Goal: Task Accomplishment & Management: Complete application form

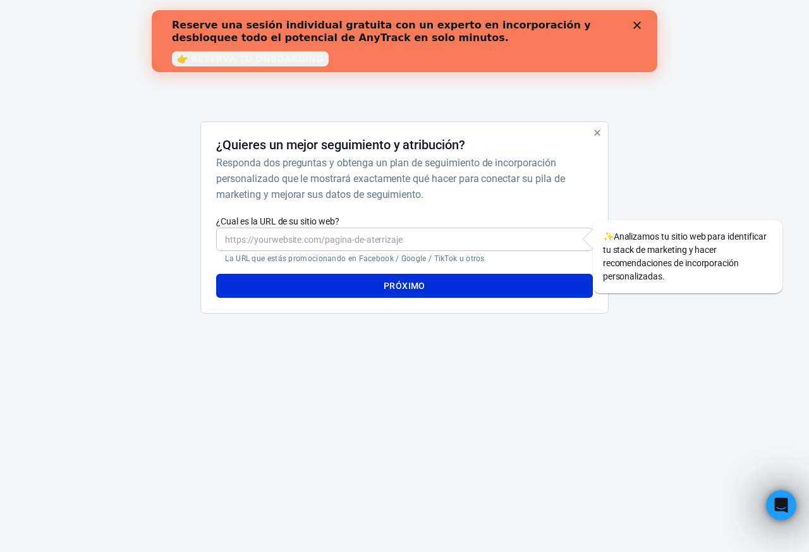
click at [329, 238] on input "¿Cual es la URL de su sitio web?" at bounding box center [404, 239] width 376 height 23
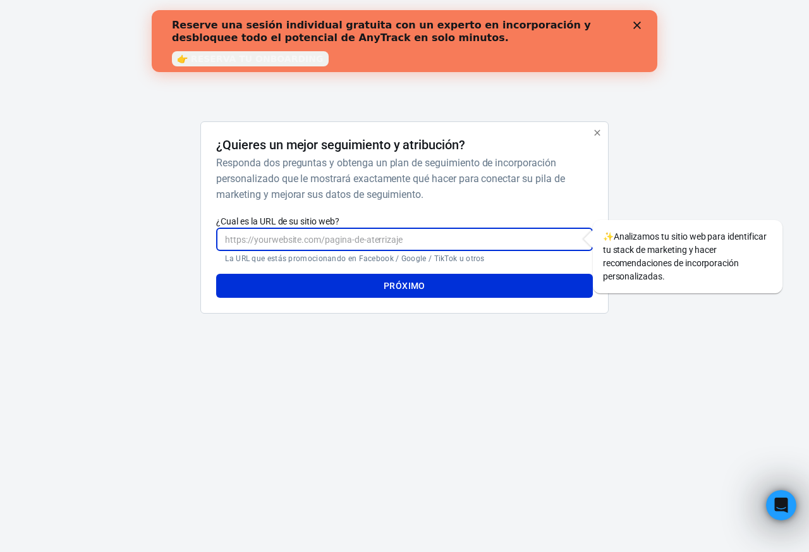
drag, startPoint x: 251, startPoint y: 240, endPoint x: 191, endPoint y: 251, distance: 61.0
click at [194, 252] on div "¿Quieres un mejor seguimiento y atribución? Responda dos preguntas y obtenga un…" at bounding box center [405, 222] width 632 height 202
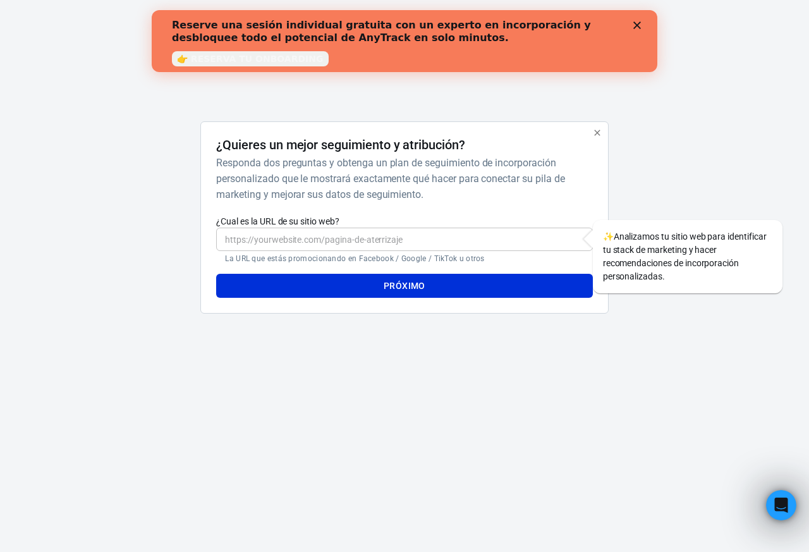
click at [327, 252] on div "​ La URL que estás promocionando en Facebook / Google / TikTok u otros" at bounding box center [404, 246] width 376 height 36
click at [328, 245] on input "¿Cual es la URL de su sitio web?" at bounding box center [404, 239] width 376 height 23
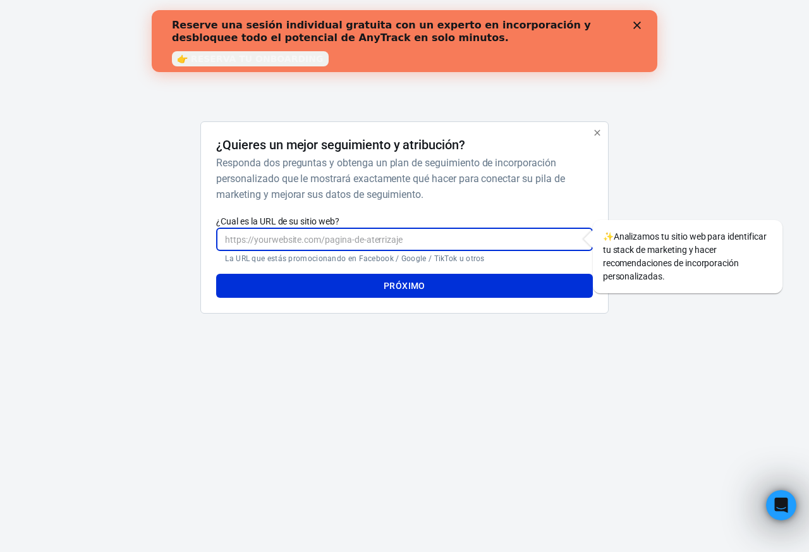
paste input "https://"
drag, startPoint x: 403, startPoint y: 240, endPoint x: 80, endPoint y: 254, distance: 323.4
click at [80, 256] on div "Cualquier pista ¿Quieres un mejor seguimiento y atribución? Responda dos pregun…" at bounding box center [404, 181] width 809 height 362
click at [401, 278] on font "Próximo" at bounding box center [405, 286] width 42 height 16
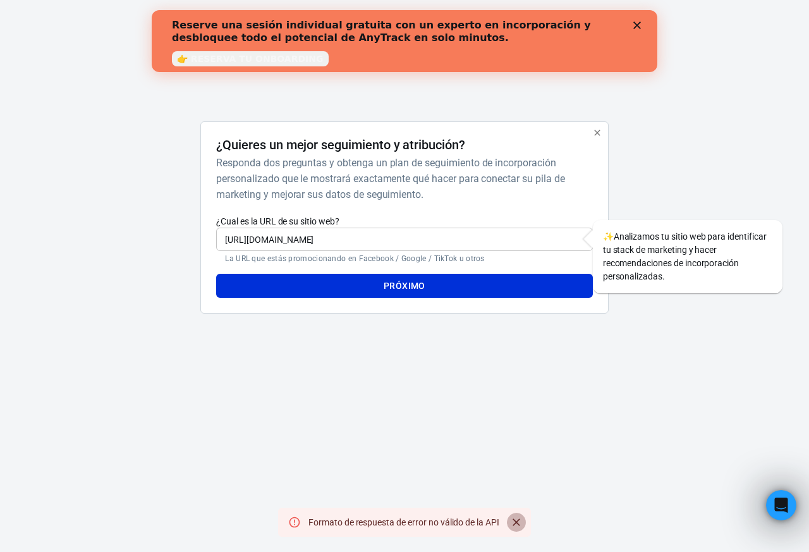
click at [515, 525] on icon "Cerca" at bounding box center [517, 522] width 8 height 8
click at [430, 239] on input "https://kottufa.myshopify.com" at bounding box center [404, 239] width 376 height 23
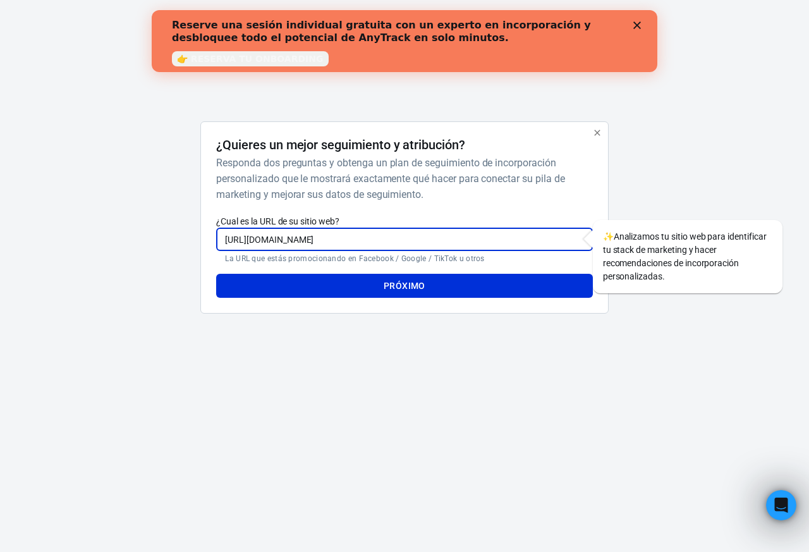
drag, startPoint x: 255, startPoint y: 240, endPoint x: 106, endPoint y: 256, distance: 149.5
click at [107, 256] on div "¿Quieres un mejor seguimiento y atribución? Responda dos preguntas y obtenga un…" at bounding box center [405, 222] width 632 height 202
type input "kottufa.myshopify.com"
click at [322, 282] on button "Próximo" at bounding box center [404, 286] width 376 height 24
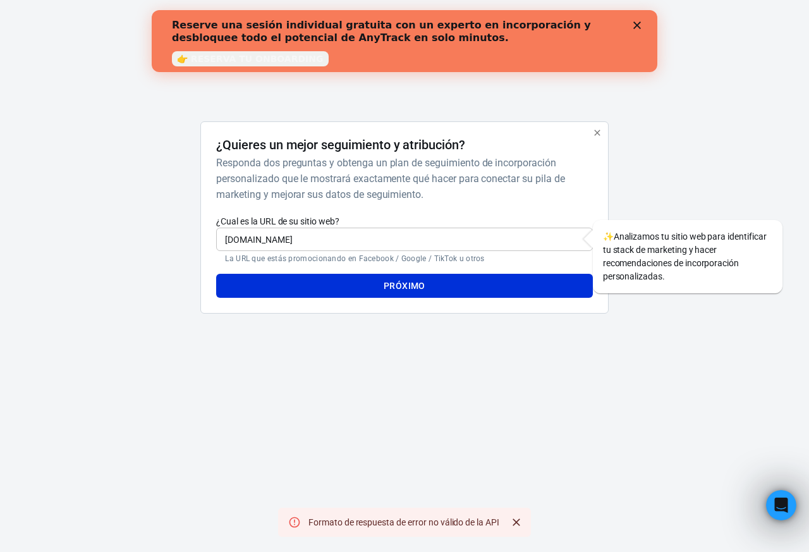
click at [520, 524] on icon "Cerca" at bounding box center [516, 522] width 13 height 13
click at [594, 132] on icon "button" at bounding box center [597, 133] width 10 height 10
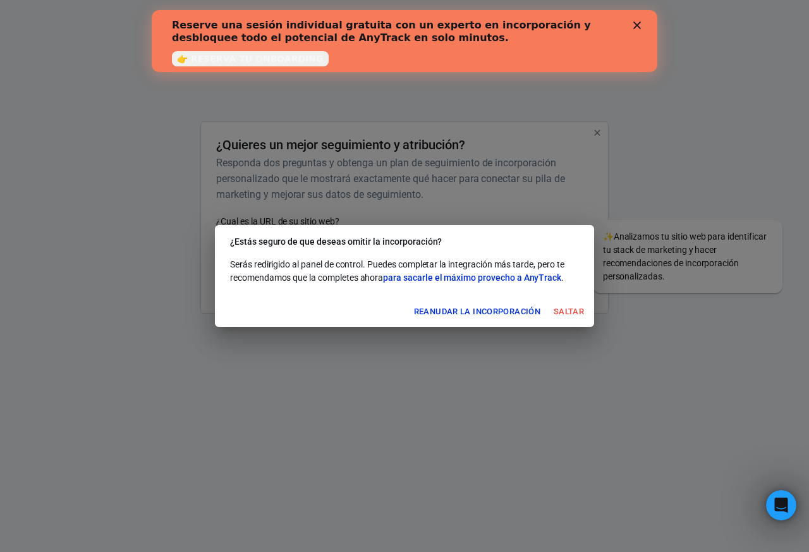
click at [541, 316] on button "Reanudar la incorporación" at bounding box center [477, 312] width 133 height 20
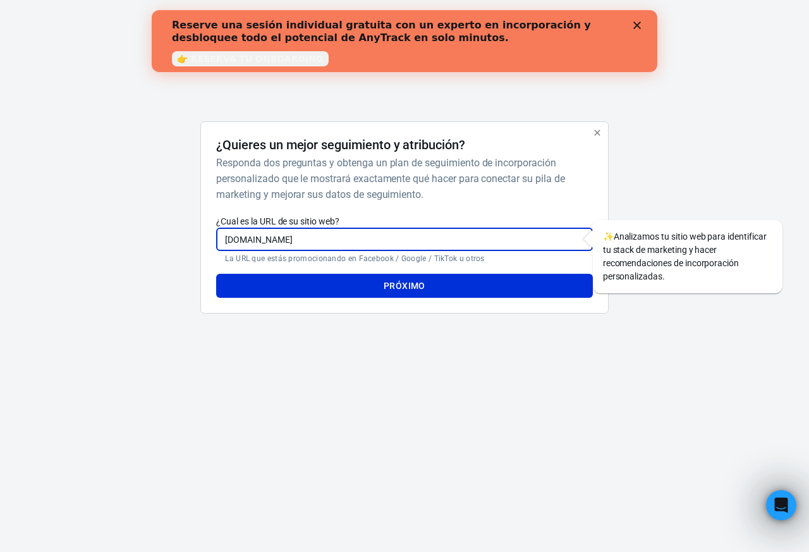
click at [387, 233] on input "kottufa.myshopify.com" at bounding box center [404, 239] width 376 height 23
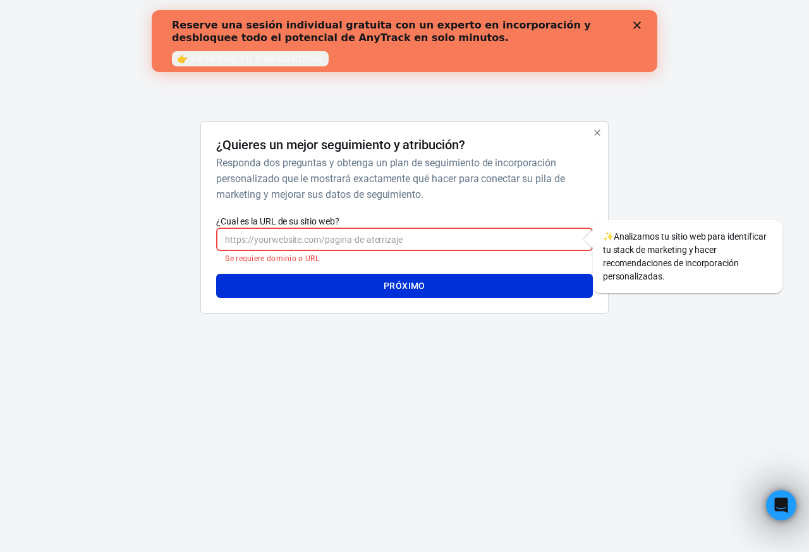
click at [589, 138] on div at bounding box center [597, 133] width 16 height 16
click at [642, 27] on div "Cerca" at bounding box center [640, 25] width 13 height 8
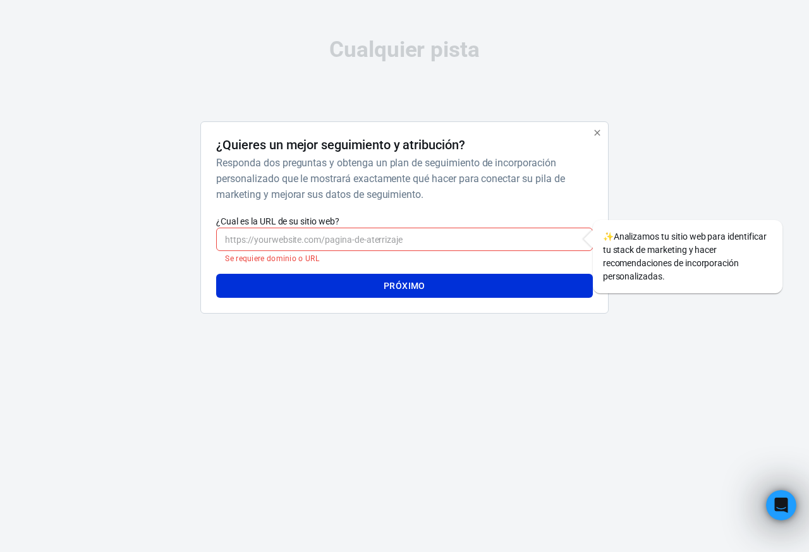
click at [601, 136] on icon "button" at bounding box center [597, 133] width 10 height 10
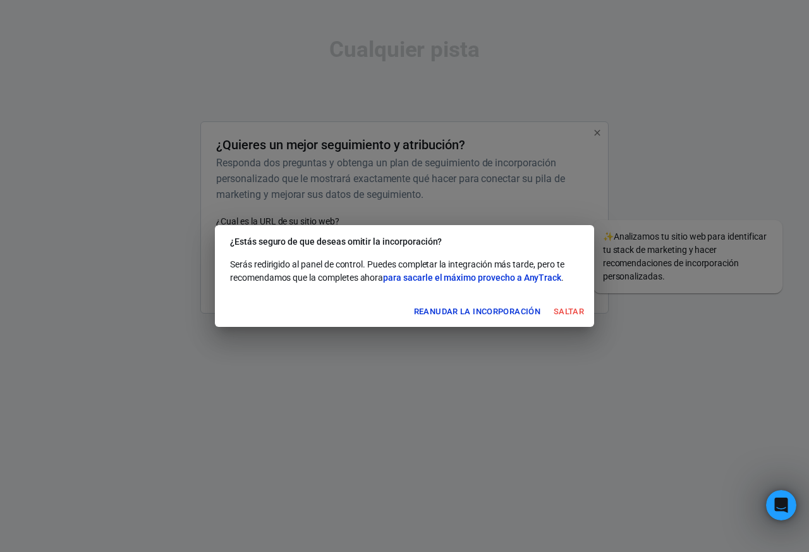
click at [558, 310] on font "Saltar" at bounding box center [569, 311] width 30 height 9
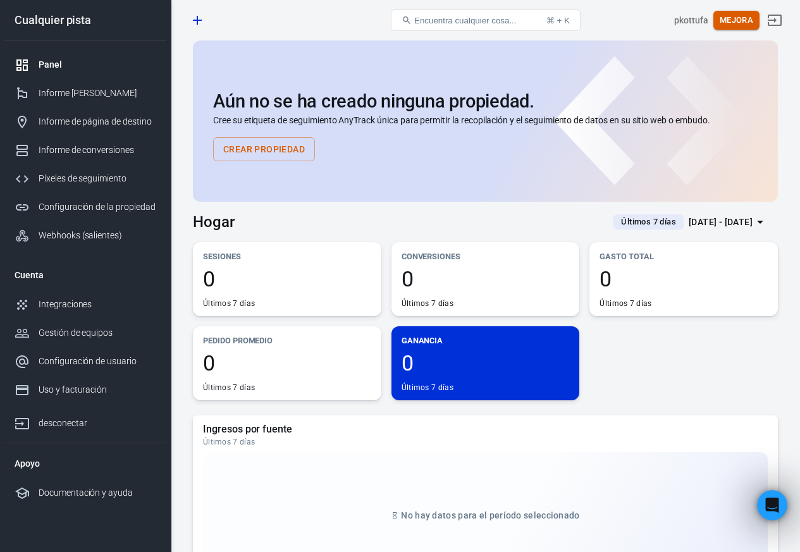
click at [736, 25] on font "Mejora" at bounding box center [737, 20] width 34 height 15
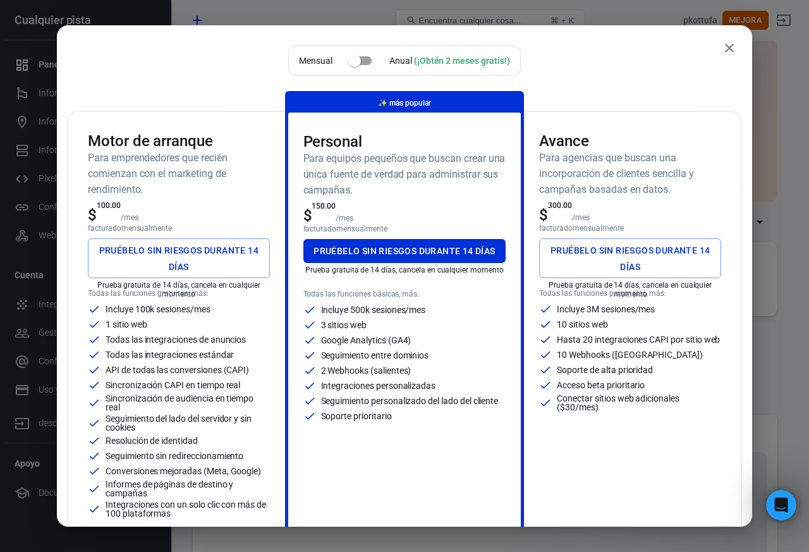
click at [364, 61] on input "checkbox" at bounding box center [355, 61] width 72 height 24
checkbox input "true"
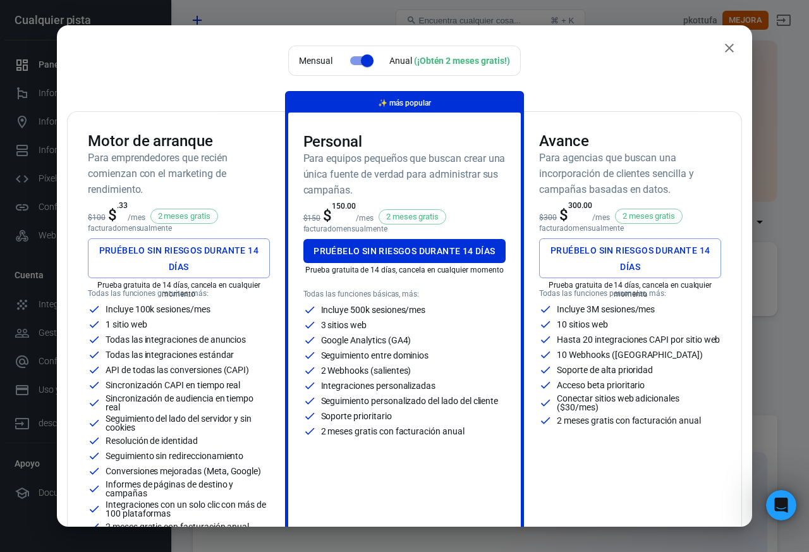
click at [723, 52] on icon "cerca" at bounding box center [729, 47] width 15 height 15
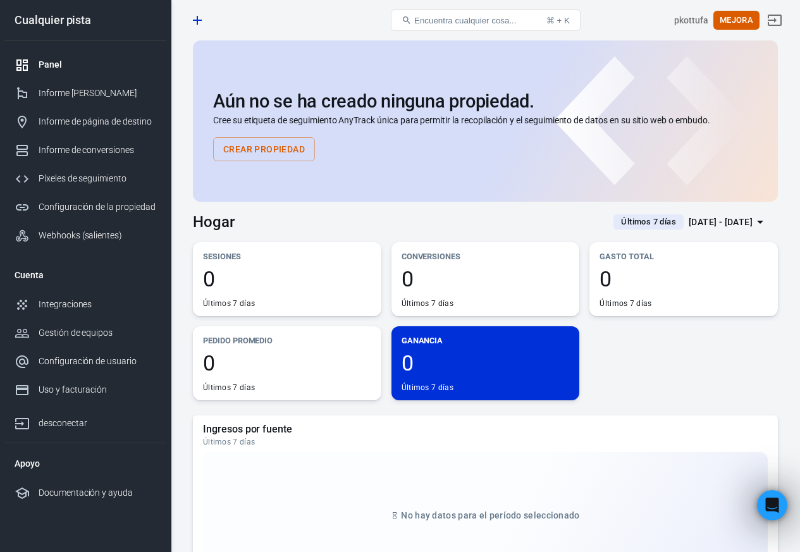
click at [301, 140] on button "Crear propiedad" at bounding box center [264, 149] width 102 height 24
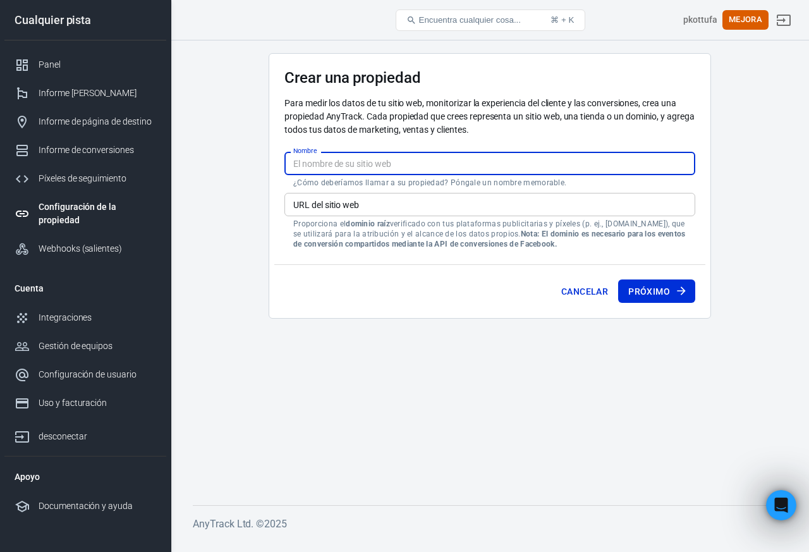
click at [371, 168] on input "Nombre" at bounding box center [490, 163] width 411 height 23
type input "koynvzla"
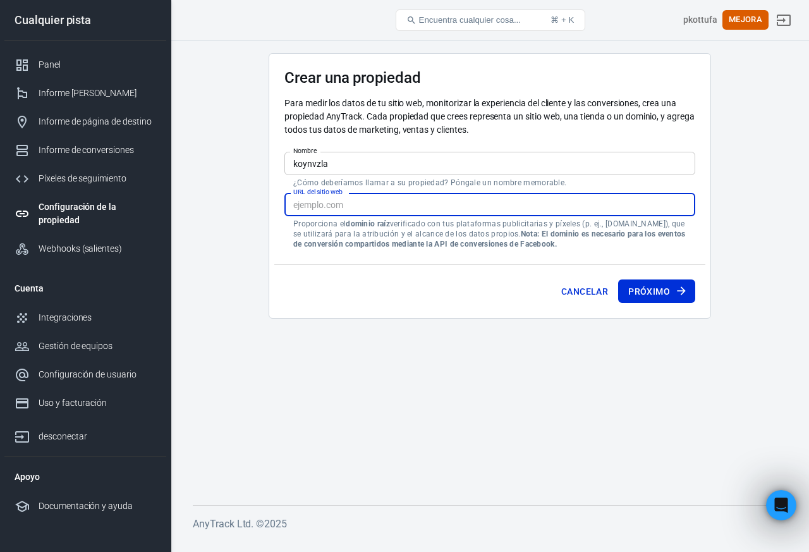
click at [364, 209] on input "URL del sitio web" at bounding box center [490, 204] width 411 height 23
paste input "https://kottufa.myshopify.com"
type input "https://kottufa.myshopify.com"
click at [315, 166] on input "koynvzla" at bounding box center [490, 163] width 411 height 23
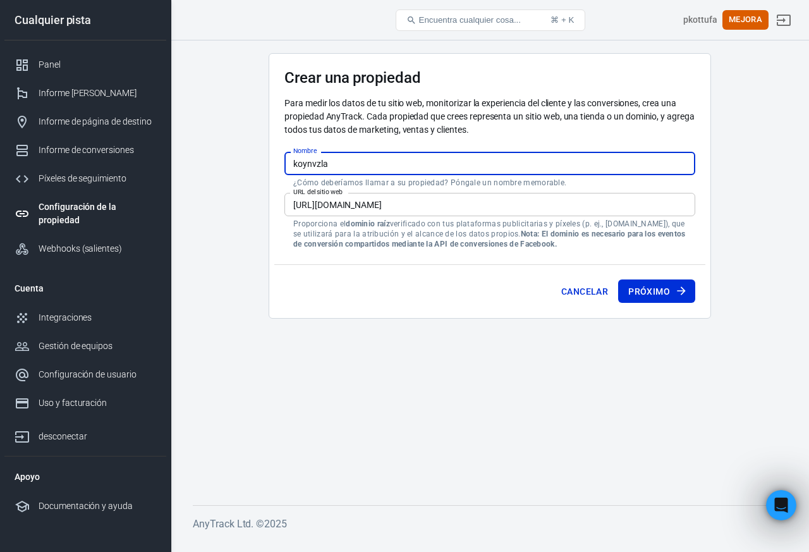
drag, startPoint x: 298, startPoint y: 159, endPoint x: 231, endPoint y: 168, distance: 66.9
click at [232, 168] on main "Crear una propiedad Para medir los datos de tu sitio web, monitorizar la experi…" at bounding box center [490, 269] width 594 height 432
type input "Koynvzla"
click at [667, 290] on font "Próximo" at bounding box center [649, 291] width 42 height 10
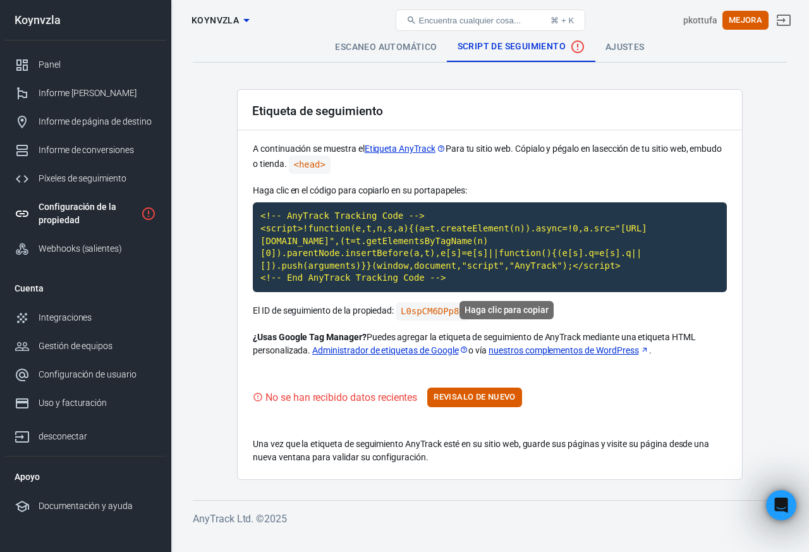
click at [321, 255] on code "<!-- AnyTrack Tracking Code --> <script>!function(e,t,n,s,a){(a=t.createElement…" at bounding box center [490, 247] width 474 height 90
click at [468, 403] on font "Revisalo de nuevo" at bounding box center [475, 397] width 82 height 15
click at [452, 402] on font "Revisalo de nuevo" at bounding box center [475, 397] width 82 height 15
click at [441, 310] on code "L0spCM6DPp8H" at bounding box center [433, 311] width 74 height 18
click at [503, 396] on font "Revisalo de nuevo" at bounding box center [475, 396] width 82 height 9
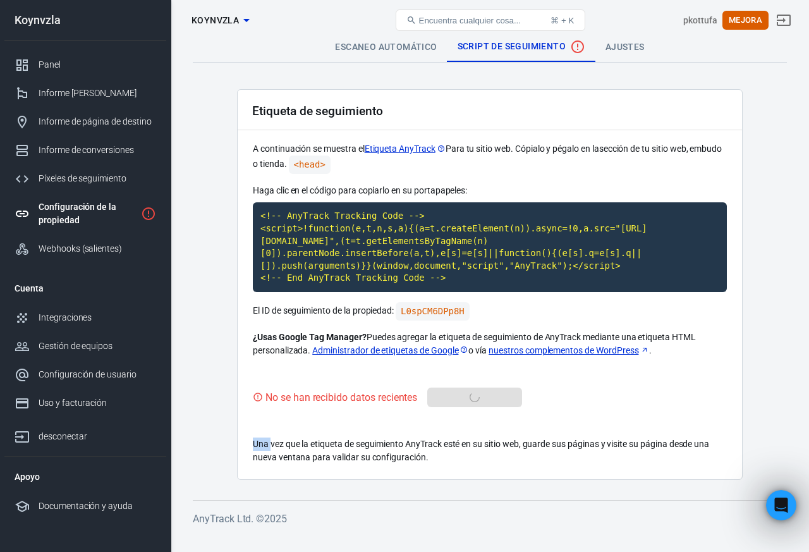
click at [503, 396] on div "No se han recibido datos recientes Revisalo de nuevo" at bounding box center [490, 398] width 474 height 20
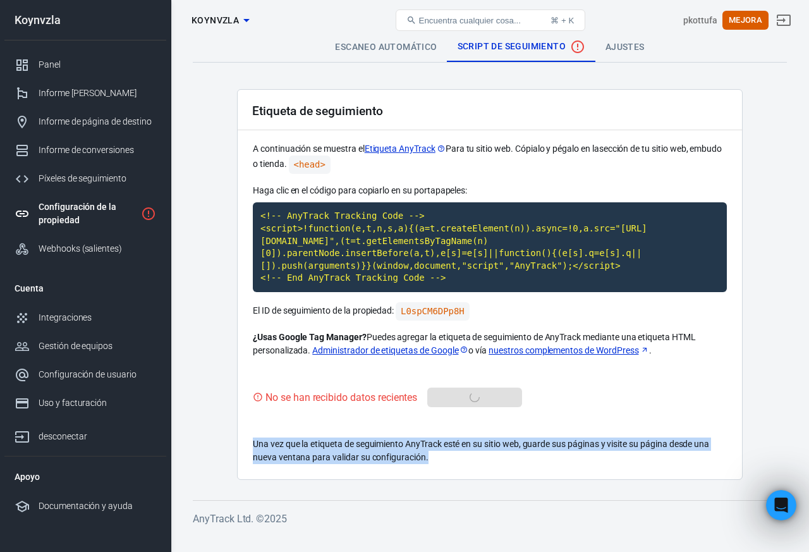
click at [503, 396] on div "No se han recibido datos recientes Revisalo de nuevo" at bounding box center [490, 398] width 474 height 20
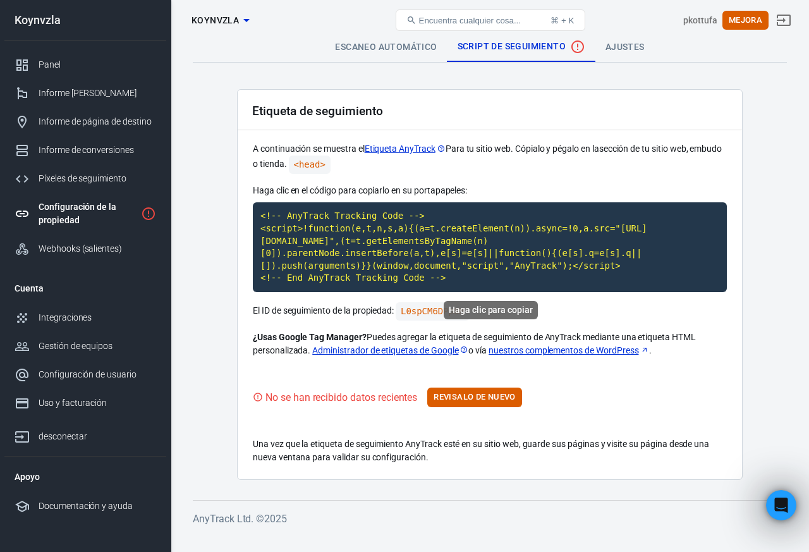
click at [360, 238] on code "<!-- AnyTrack Tracking Code --> <script>!function(e,t,n,s,a){(a=t.createElement…" at bounding box center [490, 247] width 474 height 90
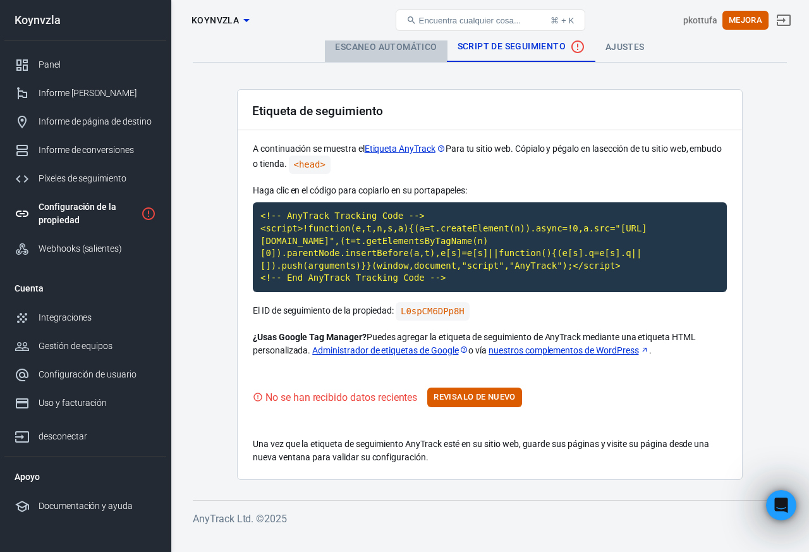
click at [398, 53] on link "Escaneo automático" at bounding box center [386, 47] width 122 height 30
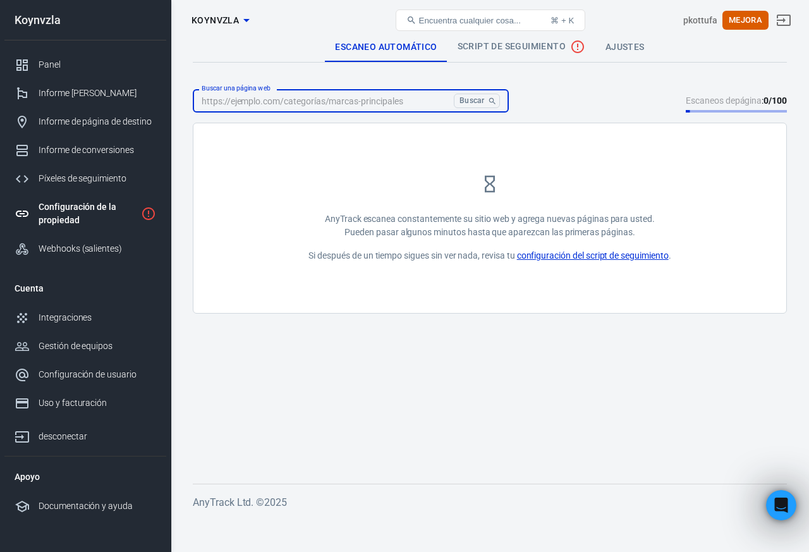
paste input "<!-- AnyTrack Tracking Code --> <script>!function(e,t,n,s,a){(a=t.createElement…"
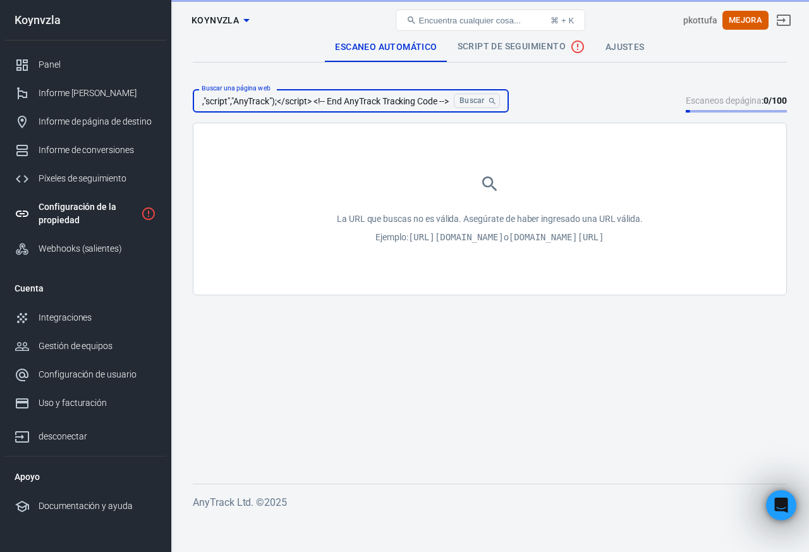
type input "<!-- AnyTrack Tracking Code --> <script>!function(e,t,n,s,a){(a=t.createElement…"
click at [458, 94] on button "Buscar" at bounding box center [477, 101] width 46 height 15
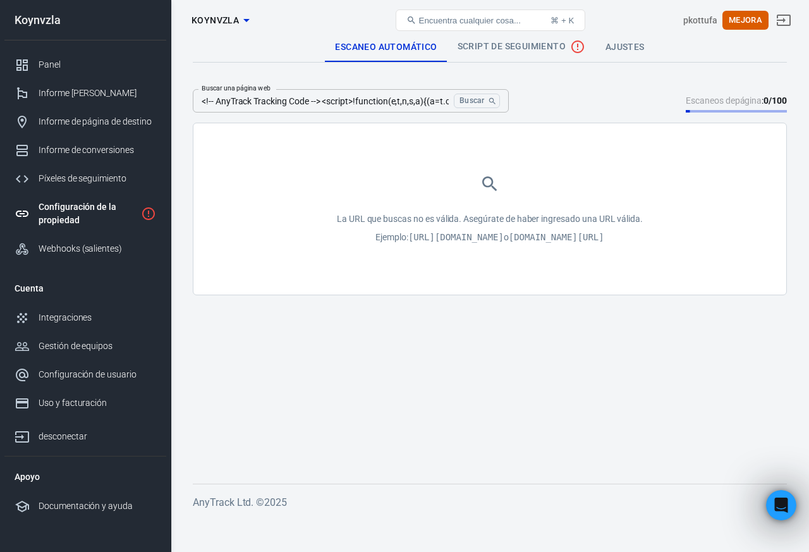
click at [431, 92] on input "<!-- AnyTrack Tracking Code --> <script>!function(e,t,n,s,a){(a=t.createElement…" at bounding box center [321, 100] width 256 height 23
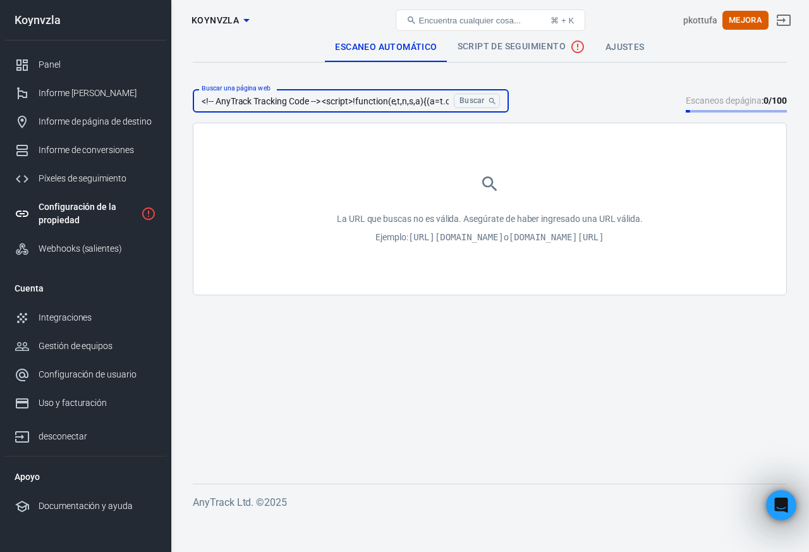
click at [431, 92] on input "<!-- AnyTrack Tracking Code --> <script>!function(e,t,n,s,a){(a=t.createElement…" at bounding box center [321, 100] width 256 height 23
click at [431, 90] on input "<!-- AnyTrack Tracking Code --> <script>!function(e,t,n,s,a){(a=t.createElement…" at bounding box center [321, 100] width 256 height 23
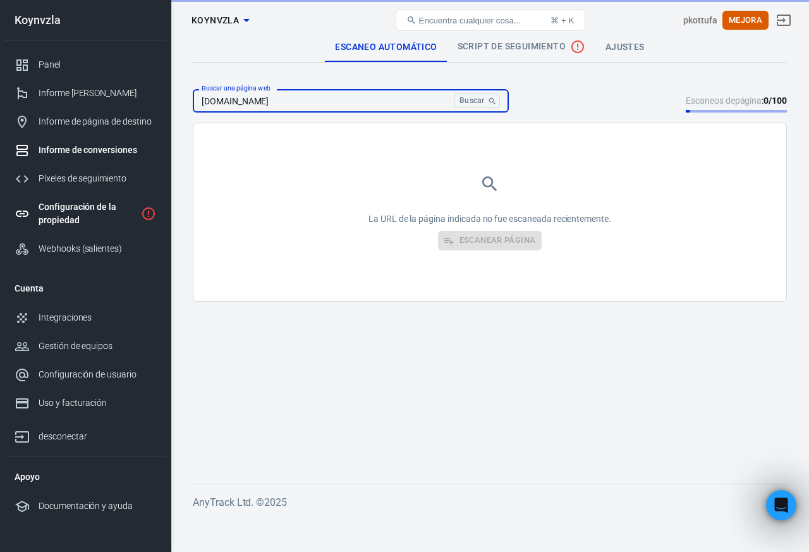
drag, startPoint x: 397, startPoint y: 101, endPoint x: 75, endPoint y: 142, distance: 324.5
click at [73, 141] on div "Configuración de la propiedad Koynvzla Encuentra cualquier cosa... ⌘ + K pkottu…" at bounding box center [404, 278] width 809 height 477
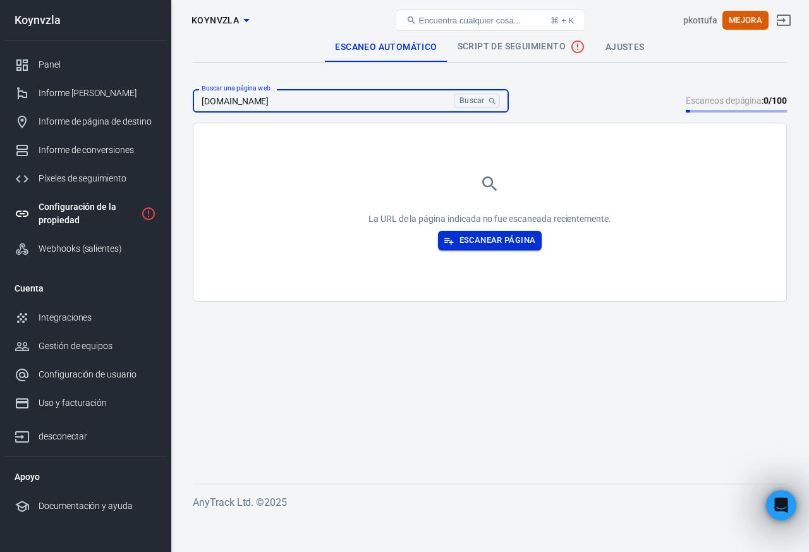
type input "kottufa.myshopify.com"
click at [506, 240] on font "Escanear página" at bounding box center [498, 239] width 77 height 9
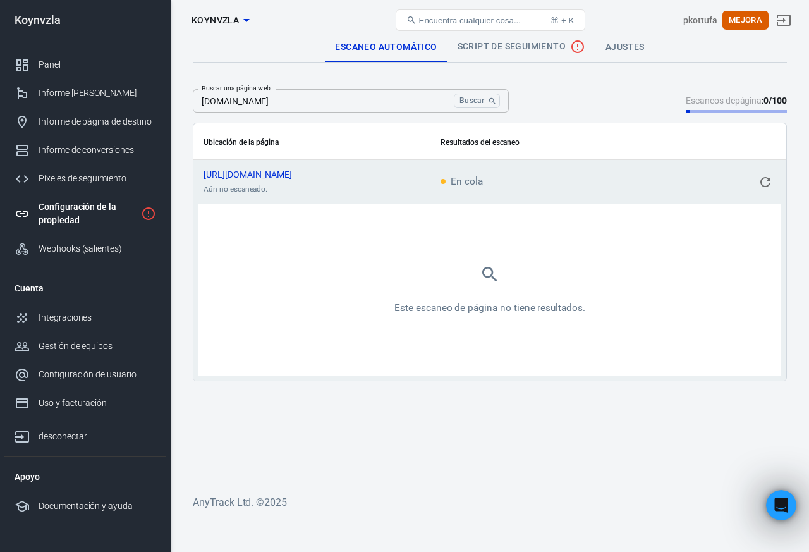
click at [542, 178] on td "En cola" at bounding box center [534, 182] width 207 height 44
click at [759, 180] on icon "contenido desplazable" at bounding box center [765, 182] width 15 height 15
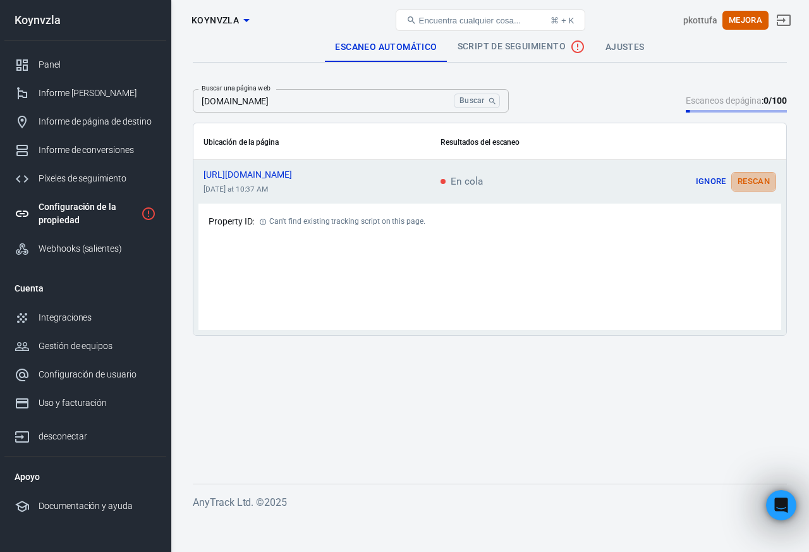
click at [768, 188] on button "Rescan" at bounding box center [754, 182] width 45 height 20
click at [766, 182] on icon "contenido desplazable" at bounding box center [765, 182] width 15 height 15
click at [691, 174] on button "Ignore" at bounding box center [711, 182] width 40 height 20
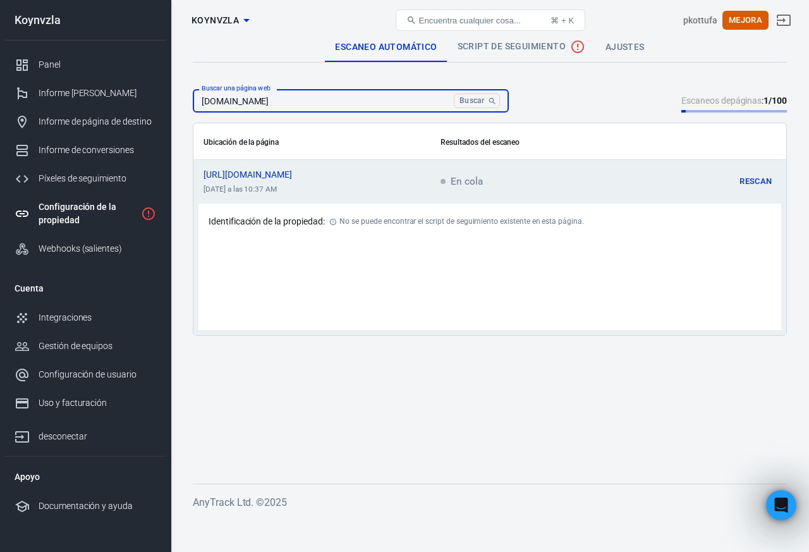
drag, startPoint x: 328, startPoint y: 98, endPoint x: 305, endPoint y: 101, distance: 22.9
click at [305, 101] on input "kottufa.myshopify.com" at bounding box center [321, 100] width 256 height 23
click at [493, 99] on icon "Buscar" at bounding box center [492, 101] width 9 height 9
drag, startPoint x: 299, startPoint y: 102, endPoint x: 175, endPoint y: 95, distance: 124.8
click at [173, 99] on div "Escaneo automático Script de seguimiento Ajustes Buscar una página web kottufa.…" at bounding box center [490, 278] width 639 height 477
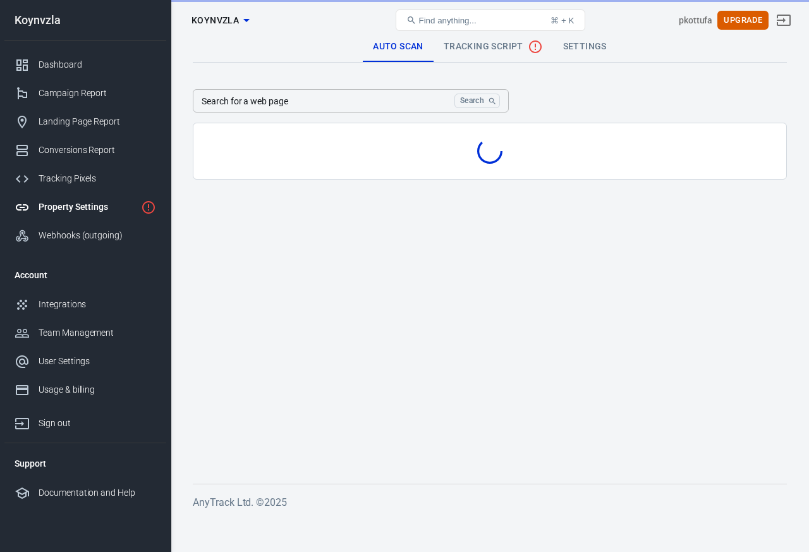
drag, startPoint x: 0, startPoint y: 0, endPoint x: 336, endPoint y: 101, distance: 350.5
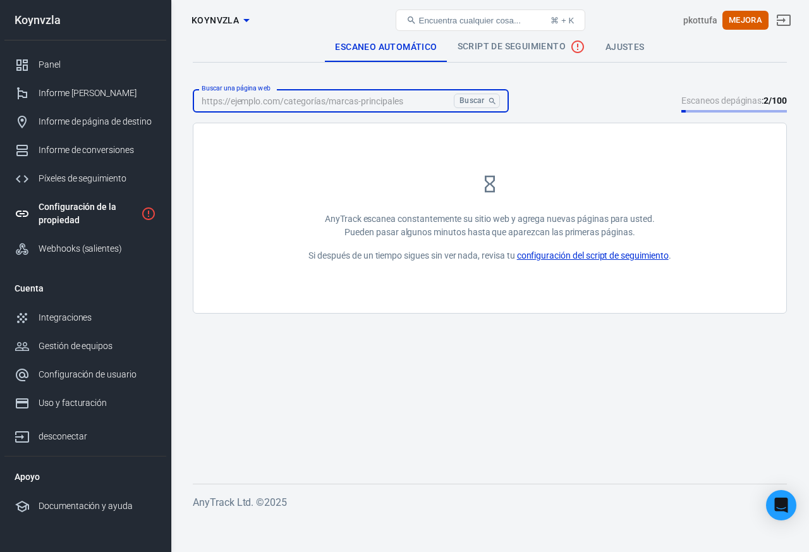
paste input "kottufa.myshopify.com"
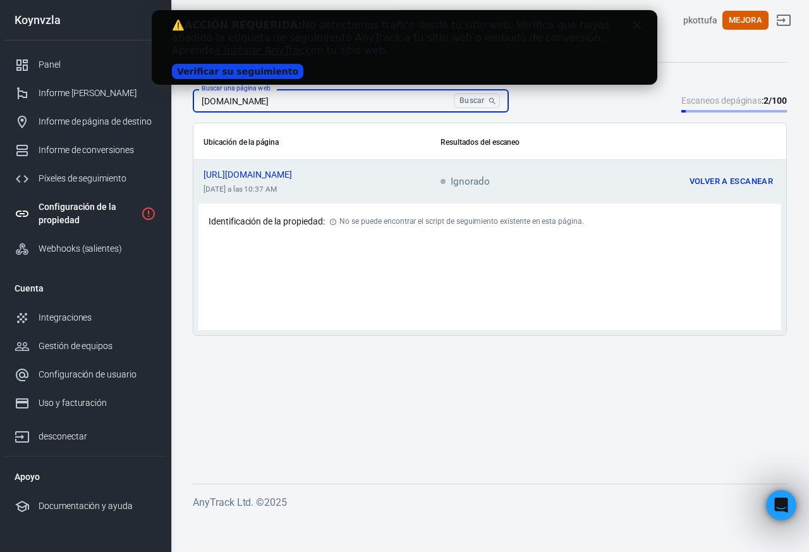
type input "[DOMAIN_NAME]"
click at [244, 80] on div "⚠️ ACCIÓN REQUERIDA: No detectamos tráfico desde tu sitio web. Verifica que hay…" at bounding box center [405, 47] width 506 height 75
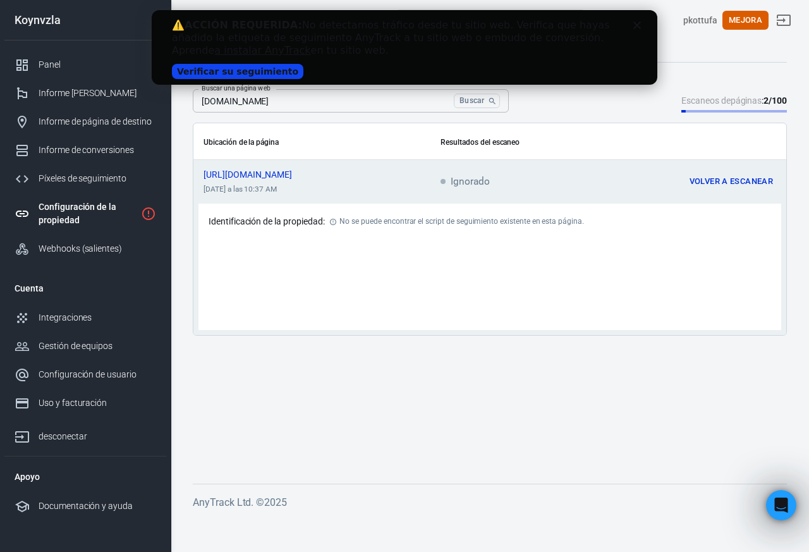
click at [230, 73] on font "Verificar su seguimiento" at bounding box center [237, 71] width 121 height 10
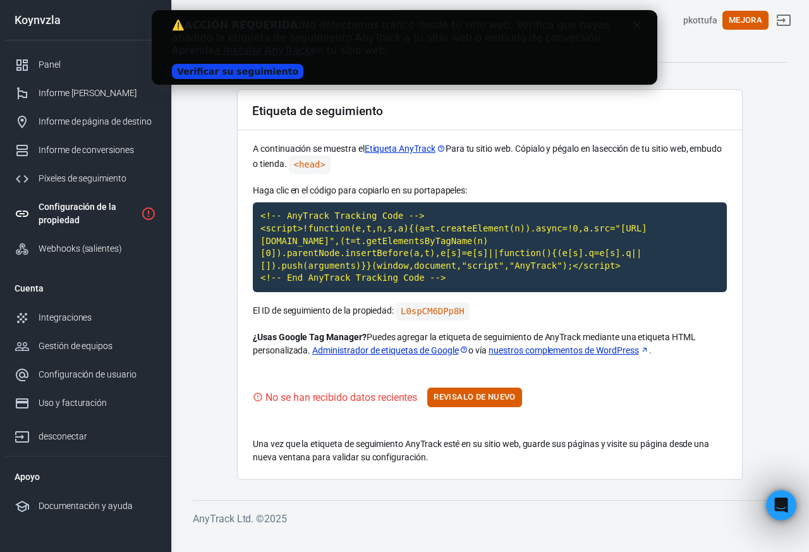
click at [197, 73] on font "Verificar su seguimiento" at bounding box center [237, 71] width 121 height 10
click at [310, 44] on font "a instalar AnyTrack" at bounding box center [262, 50] width 96 height 12
click at [745, 176] on main "Escaneo automático Script de seguimiento Ajustes Etiqueta de seguimiento A cont…" at bounding box center [490, 256] width 594 height 448
click at [465, 407] on div "Etiqueta de seguimiento A continuación se muestra el Etiqueta AnyTrack Para tu …" at bounding box center [490, 284] width 506 height 391
click at [469, 390] on font "Revisalo de nuevo" at bounding box center [475, 397] width 82 height 15
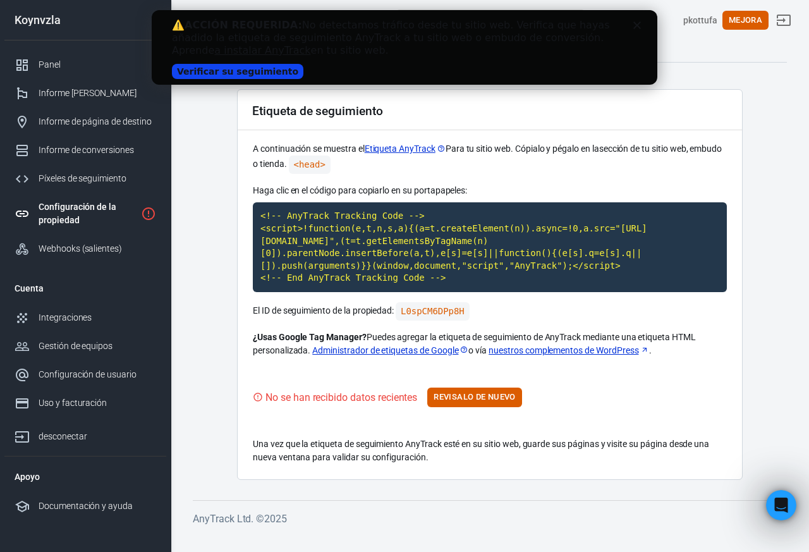
drag, startPoint x: 326, startPoint y: 67, endPoint x: 247, endPoint y: 63, distance: 79.2
click at [316, 71] on div "⚠️ ACCIÓN REQUERIDA: No detectamos tráfico desde tu sitio web. Verifica que hay…" at bounding box center [404, 47] width 465 height 64
click at [234, 62] on div "Verificar su seguimiento" at bounding box center [243, 70] width 142 height 19
click at [240, 66] on font "Verificar su seguimiento" at bounding box center [237, 71] width 121 height 10
click at [237, 173] on div "Etiqueta de seguimiento A continuación se muestra el Etiqueta AnyTrack Para tu …" at bounding box center [490, 284] width 506 height 391
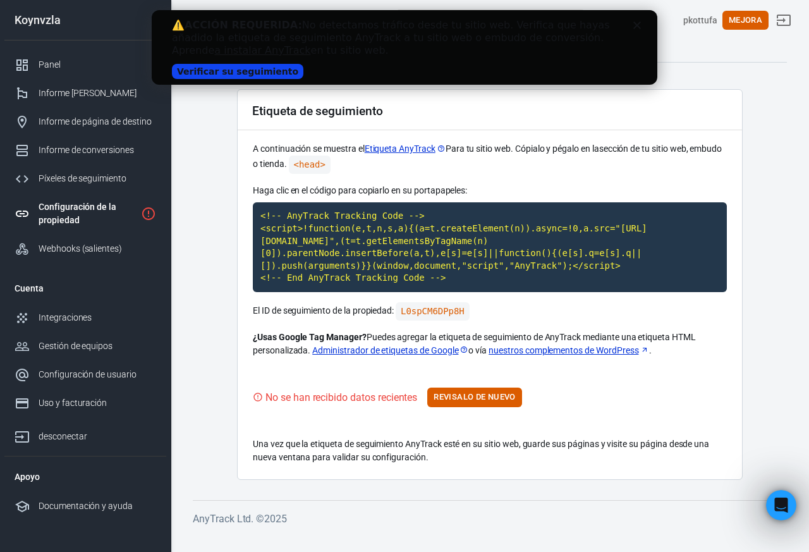
click at [235, 170] on main "Escaneo automático Script de seguimiento Ajustes Etiqueta de seguimiento A cont…" at bounding box center [490, 256] width 594 height 448
